Goal: Transaction & Acquisition: Purchase product/service

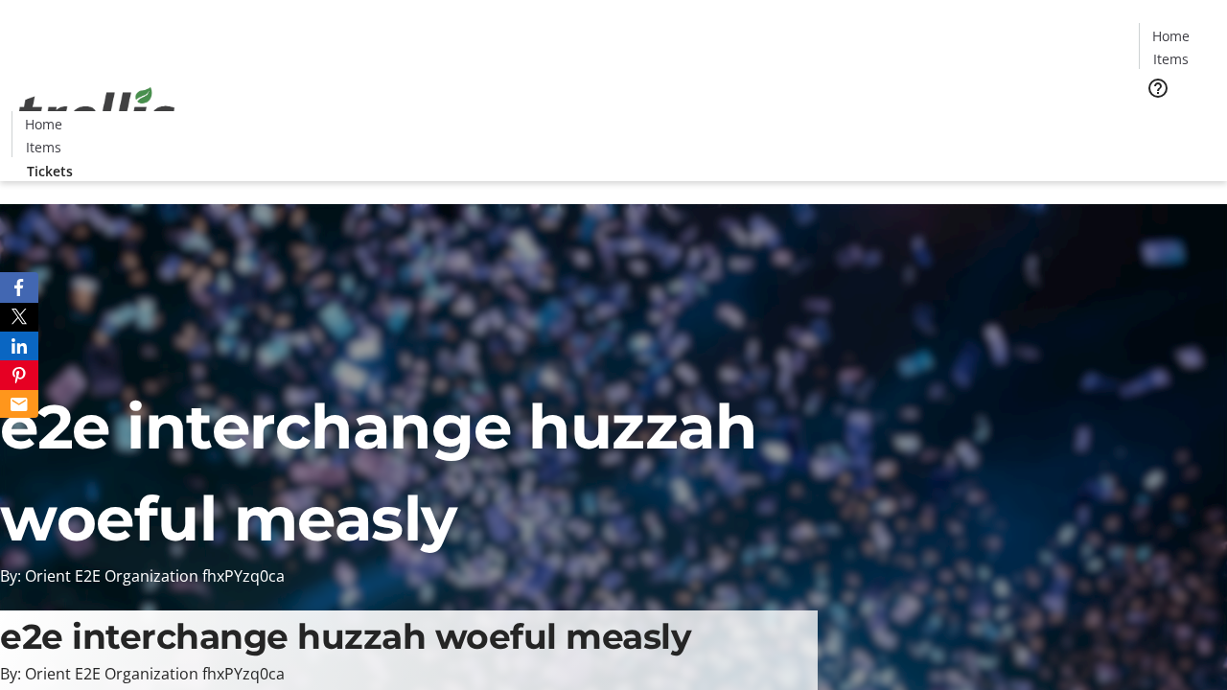
click at [1154, 111] on span "Tickets" at bounding box center [1177, 121] width 46 height 20
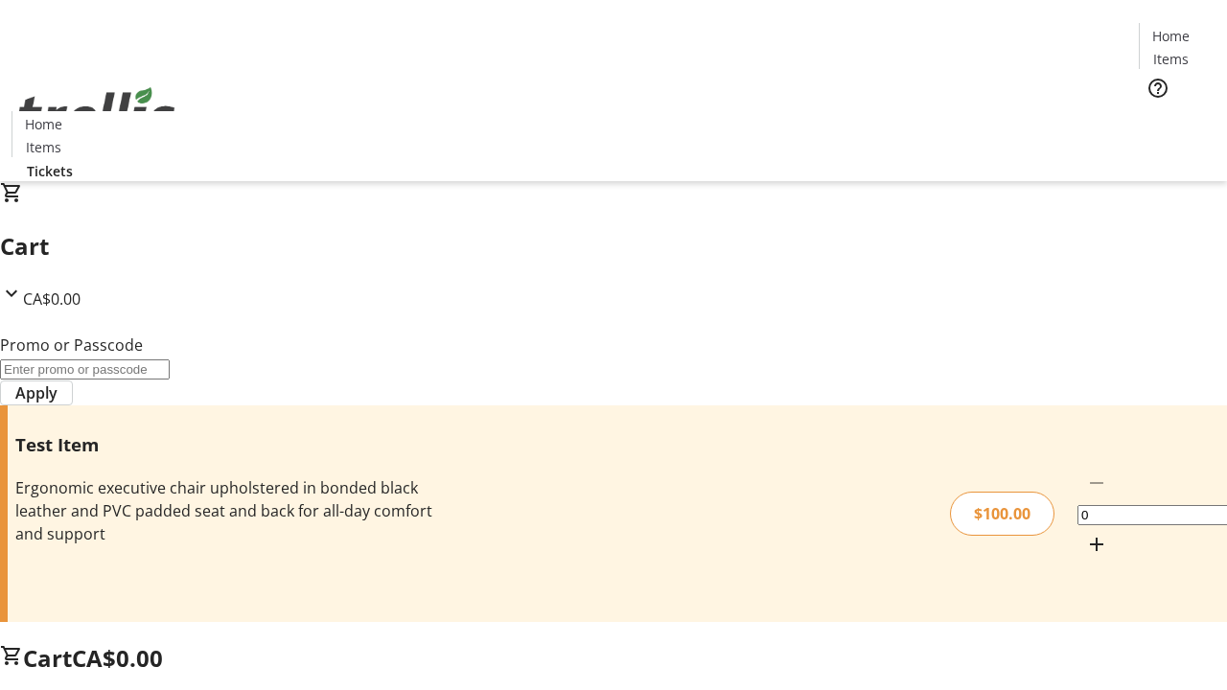
click at [1085, 533] on mat-icon "Increment by one" at bounding box center [1096, 544] width 23 height 23
type input "1"
type input "FLAT"
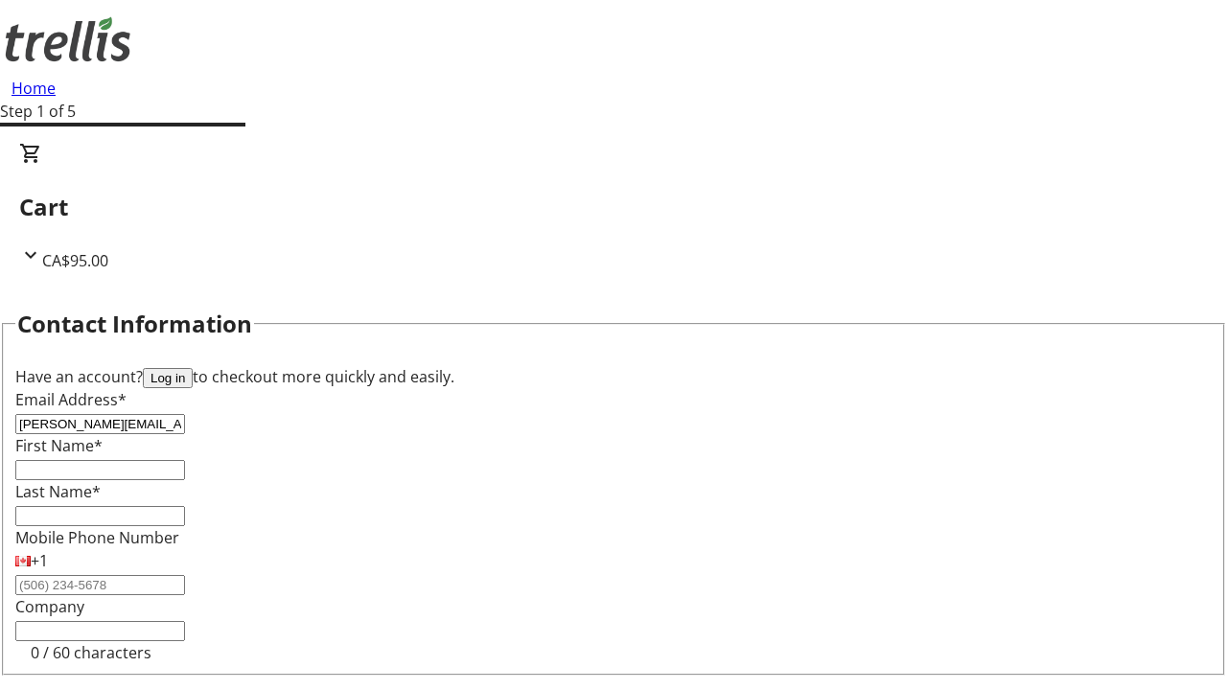
type input "[PERSON_NAME][EMAIL_ADDRESS][DOMAIN_NAME]"
type input "[PERSON_NAME]"
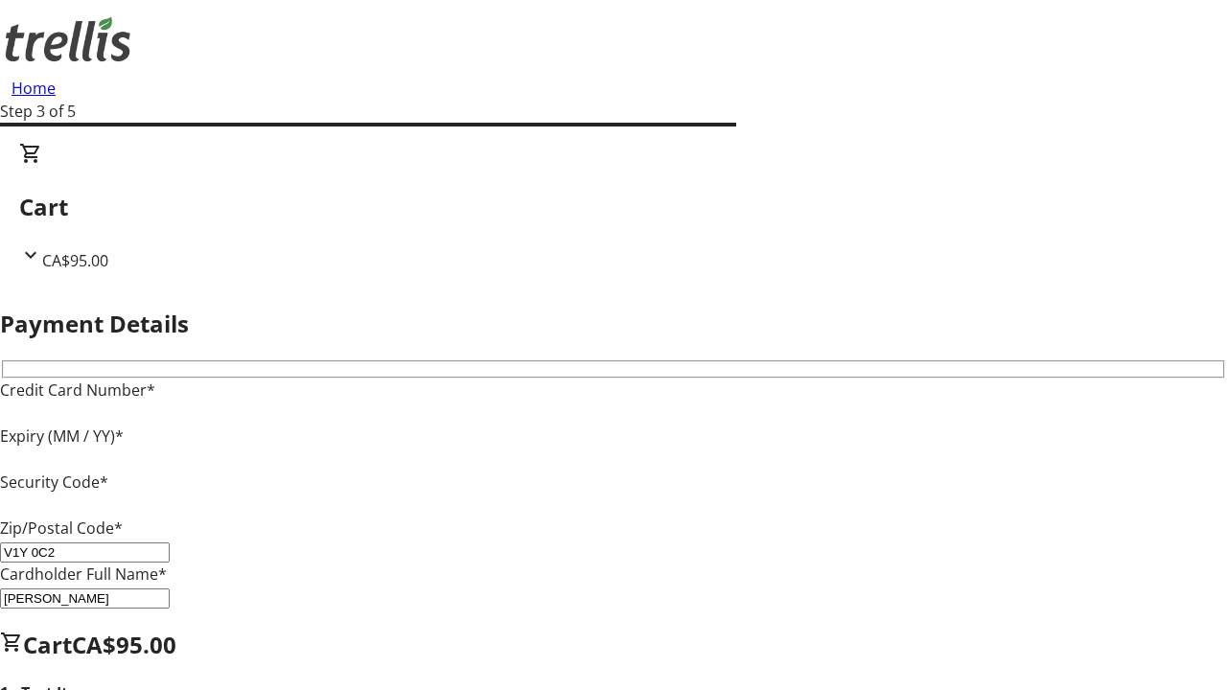
type input "V1Y 0C2"
